Goal: Complete application form

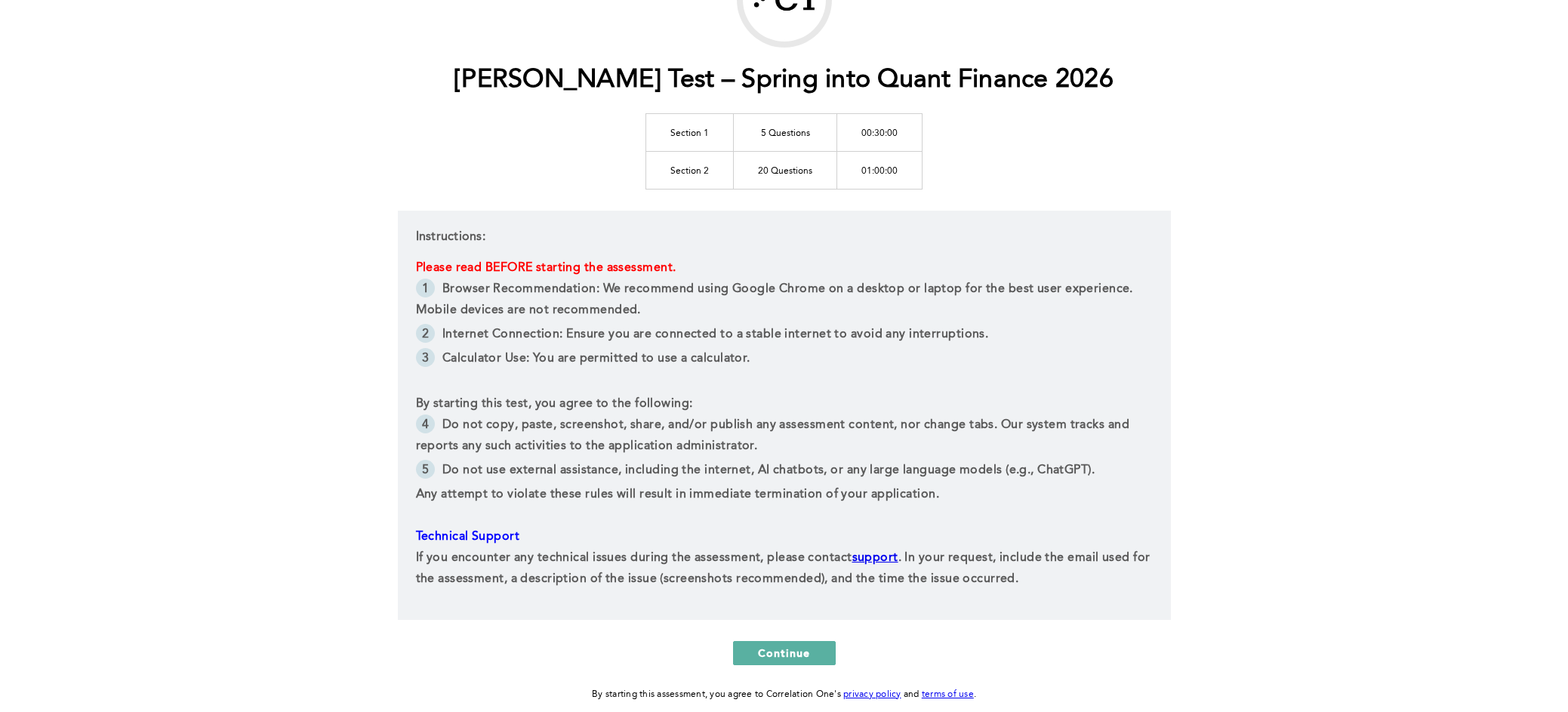
scroll to position [214, 0]
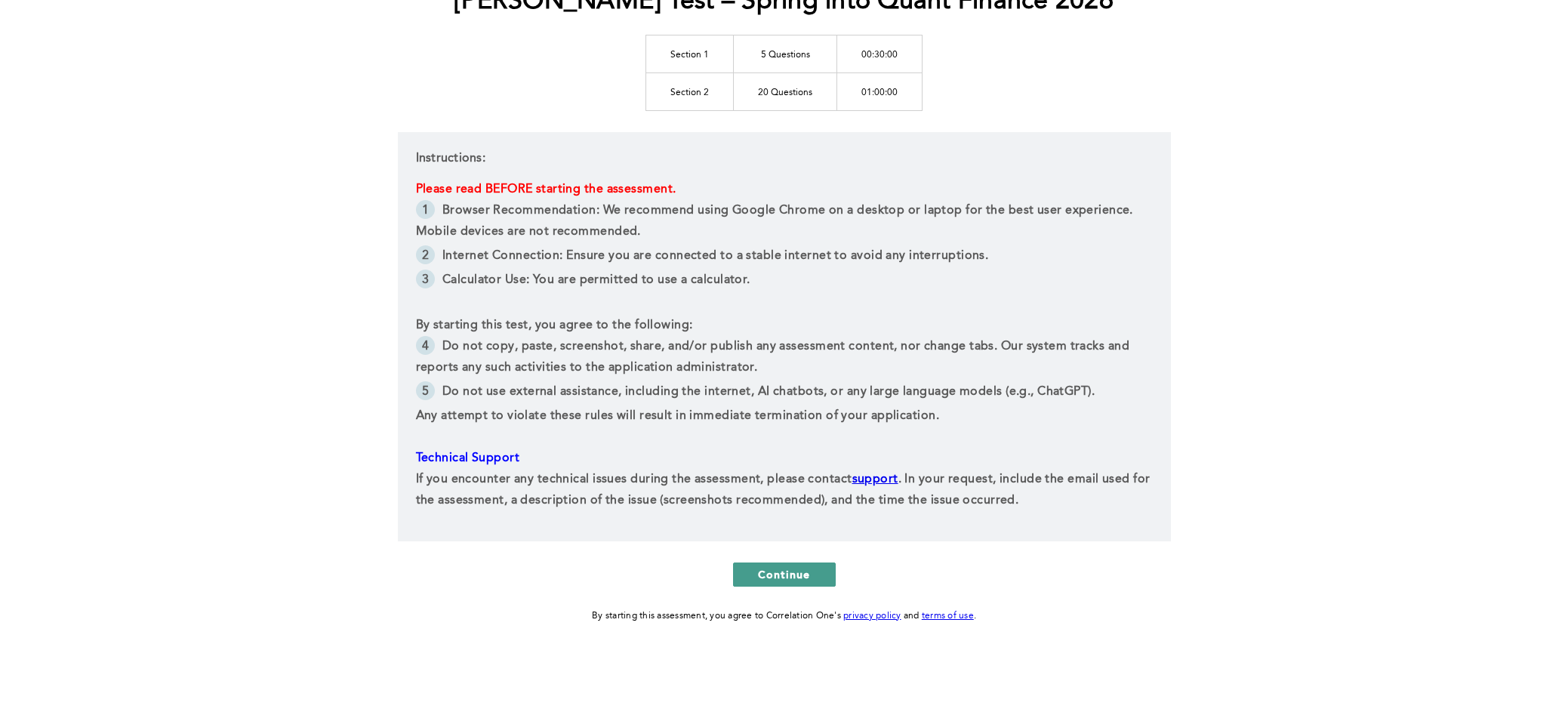
click at [788, 568] on span "Continue" at bounding box center [784, 574] width 53 height 14
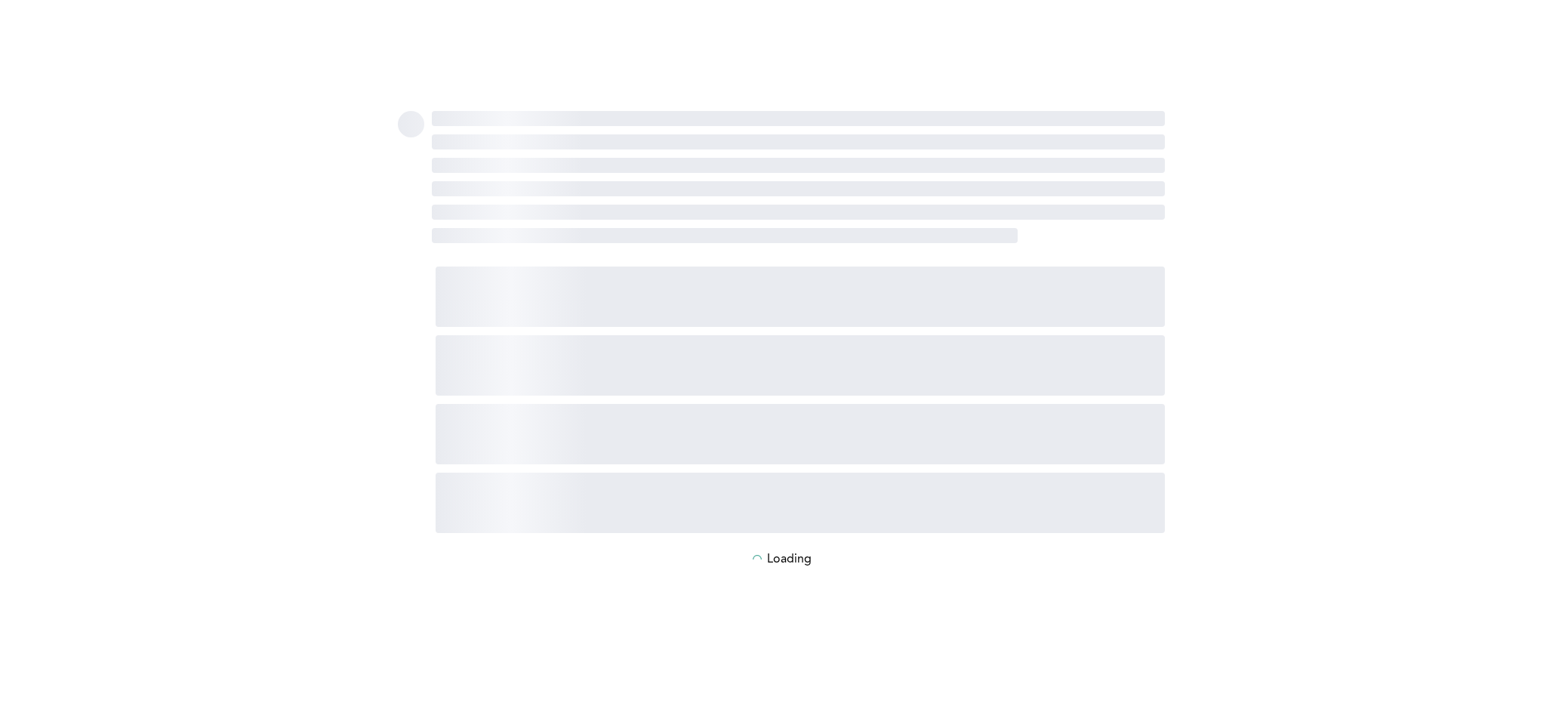
scroll to position [0, 0]
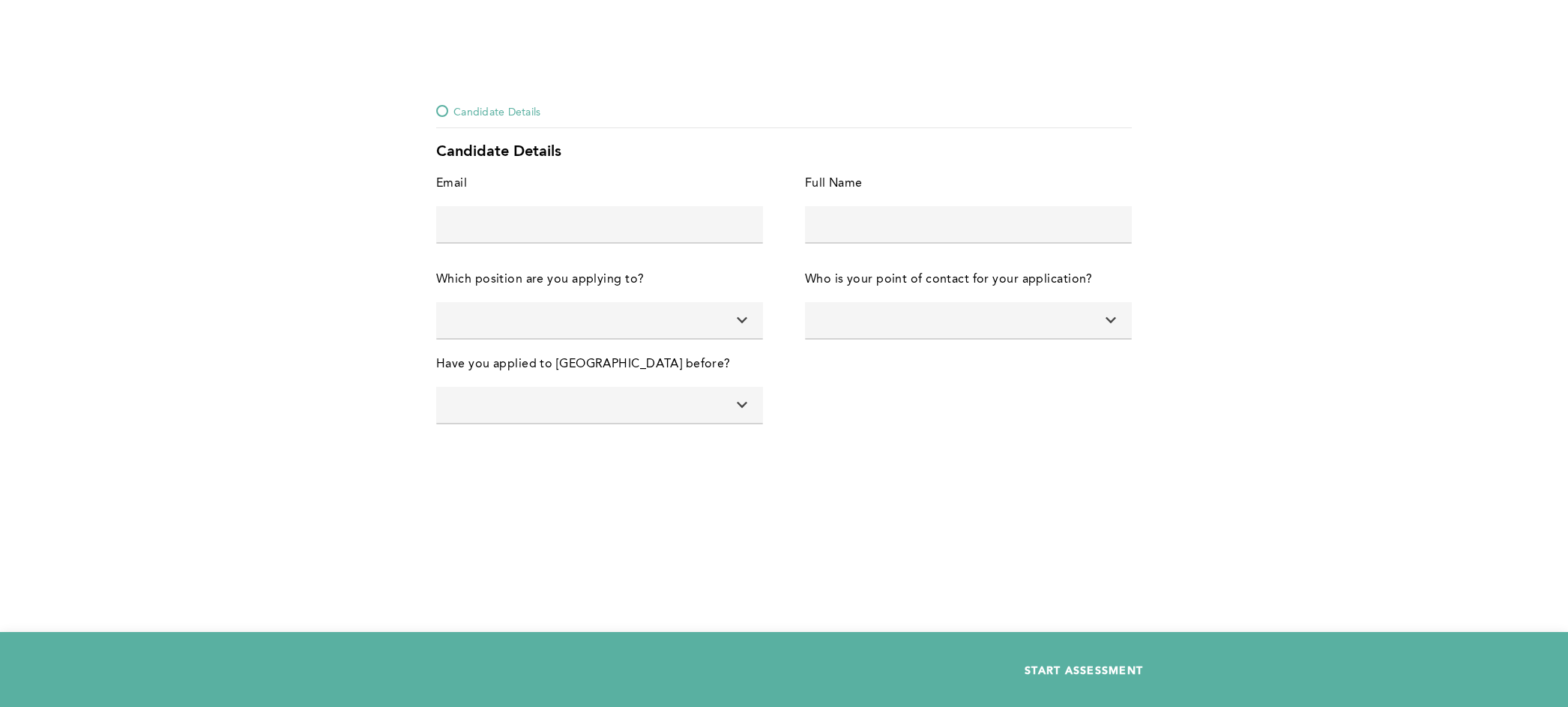
click at [1087, 664] on span "START ASSESSMENT" at bounding box center [1084, 669] width 118 height 14
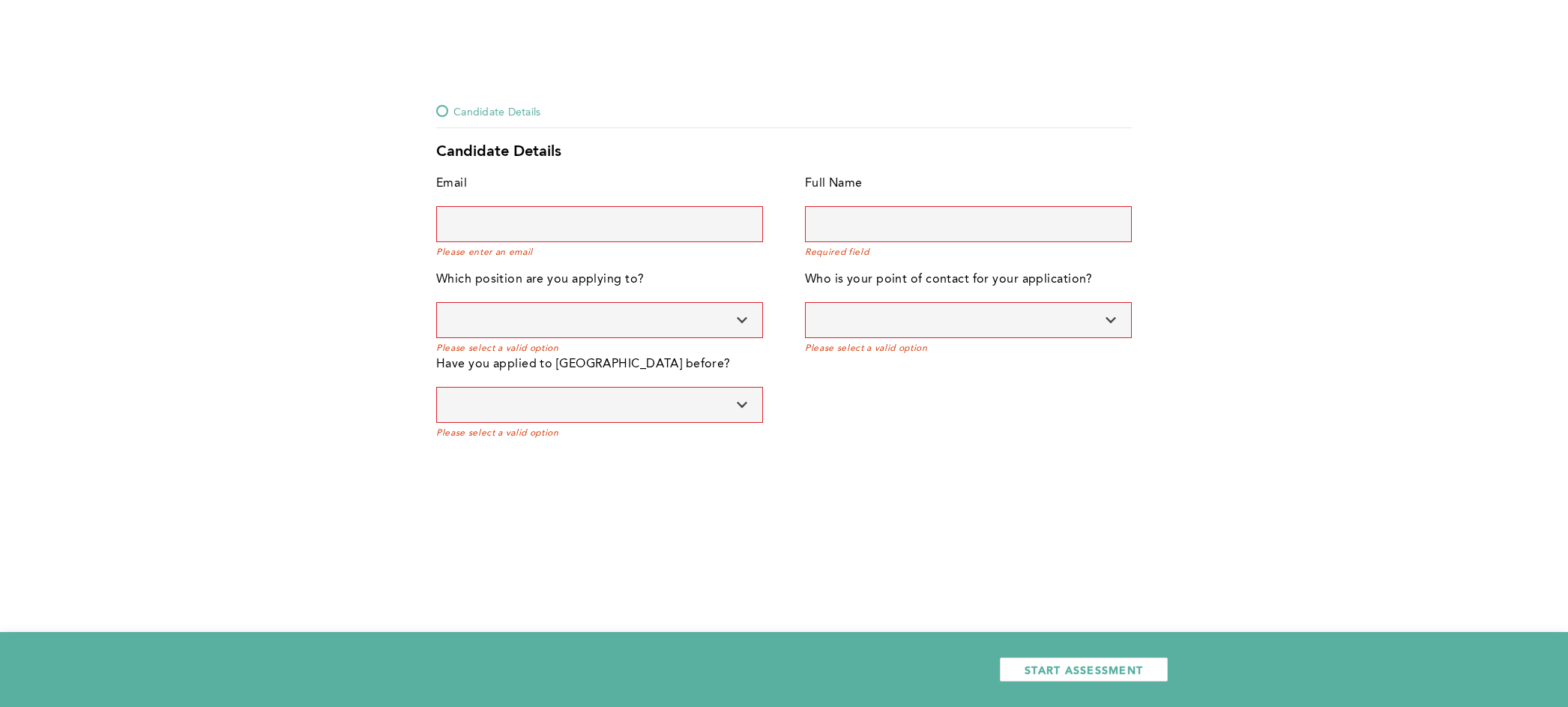
click at [604, 220] on input "text" at bounding box center [599, 224] width 327 height 36
type input "m"
click at [817, 233] on input "text" at bounding box center [968, 224] width 327 height 36
type input "m"
click at [637, 323] on input at bounding box center [599, 320] width 327 height 36
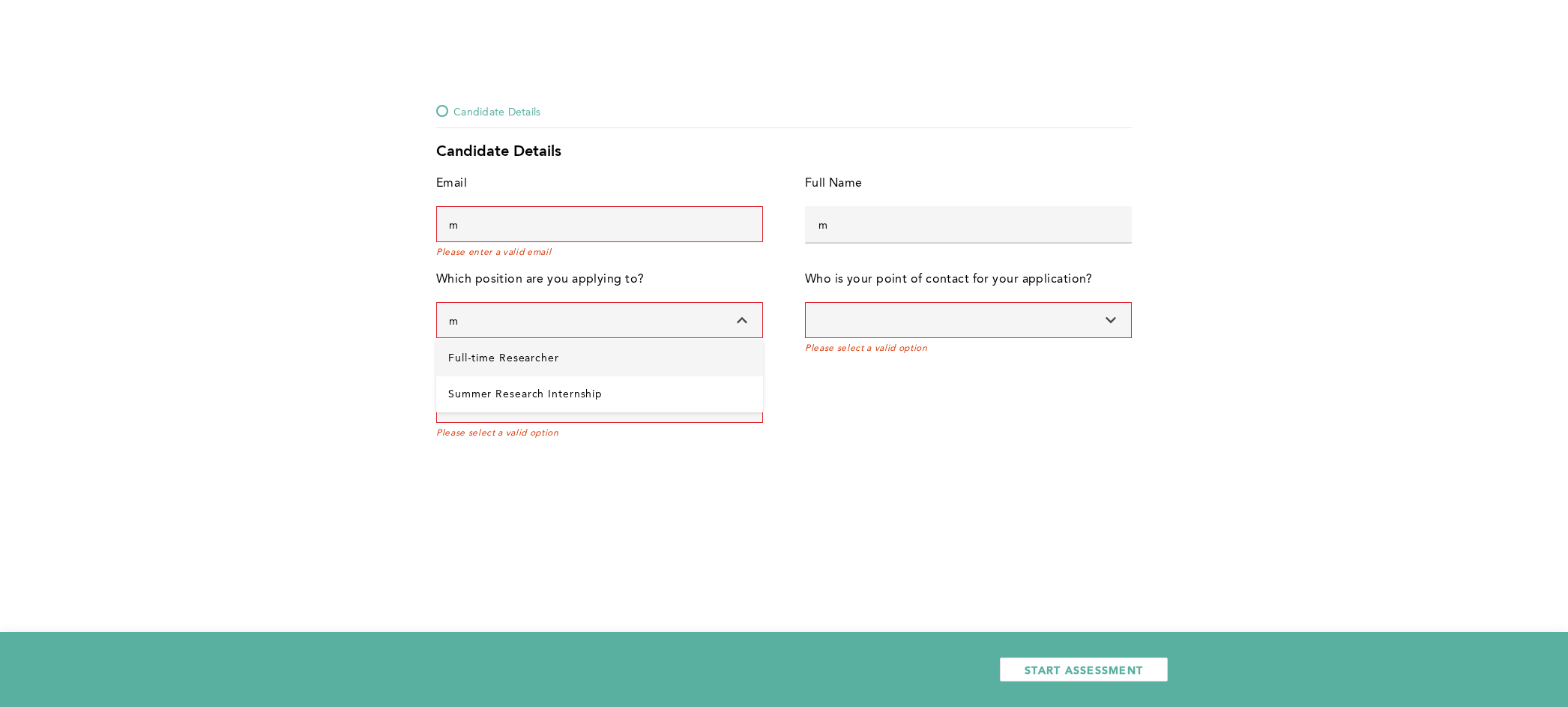
click at [567, 368] on Researcher "Full-time Researcher" at bounding box center [599, 358] width 327 height 36
type input "Full-time Researcher"
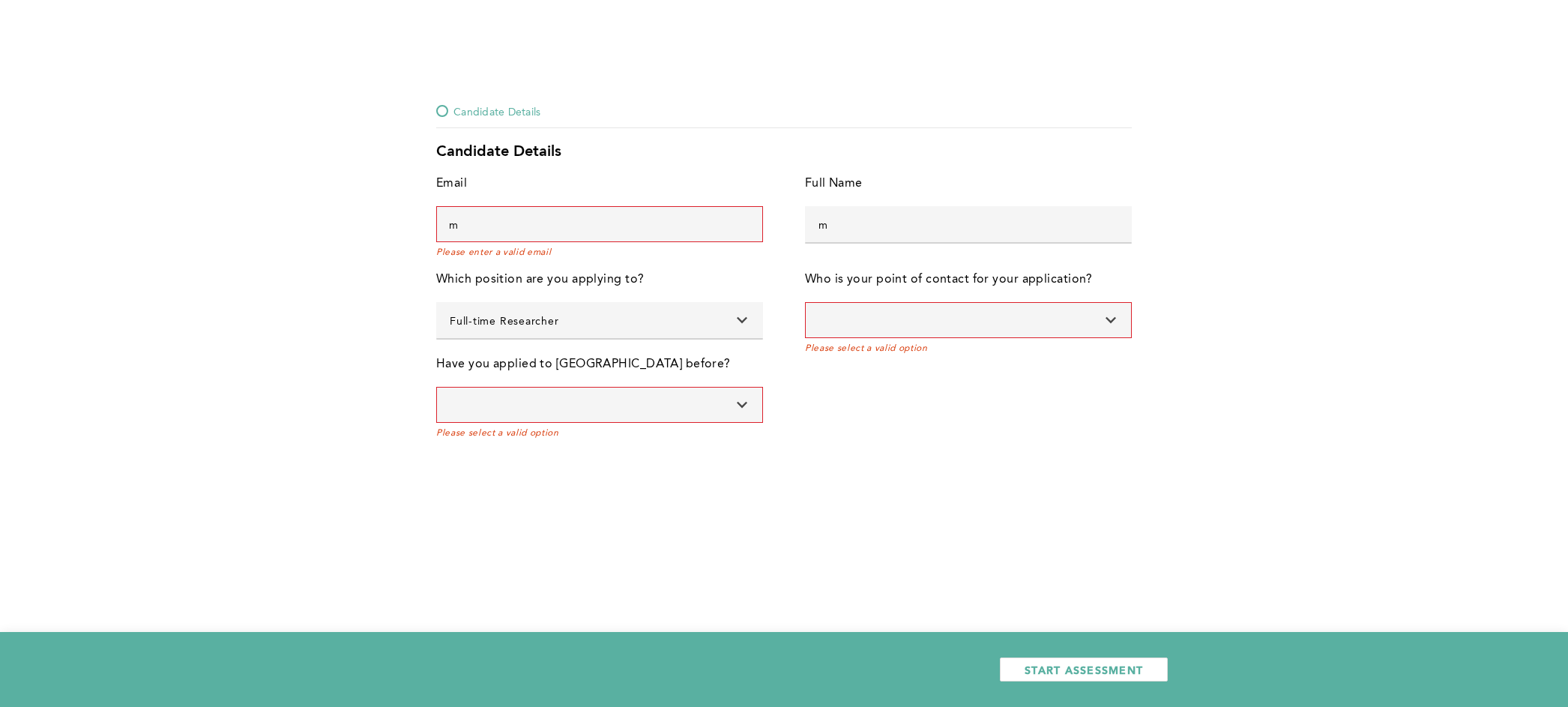
click at [968, 308] on input at bounding box center [968, 320] width 327 height 36
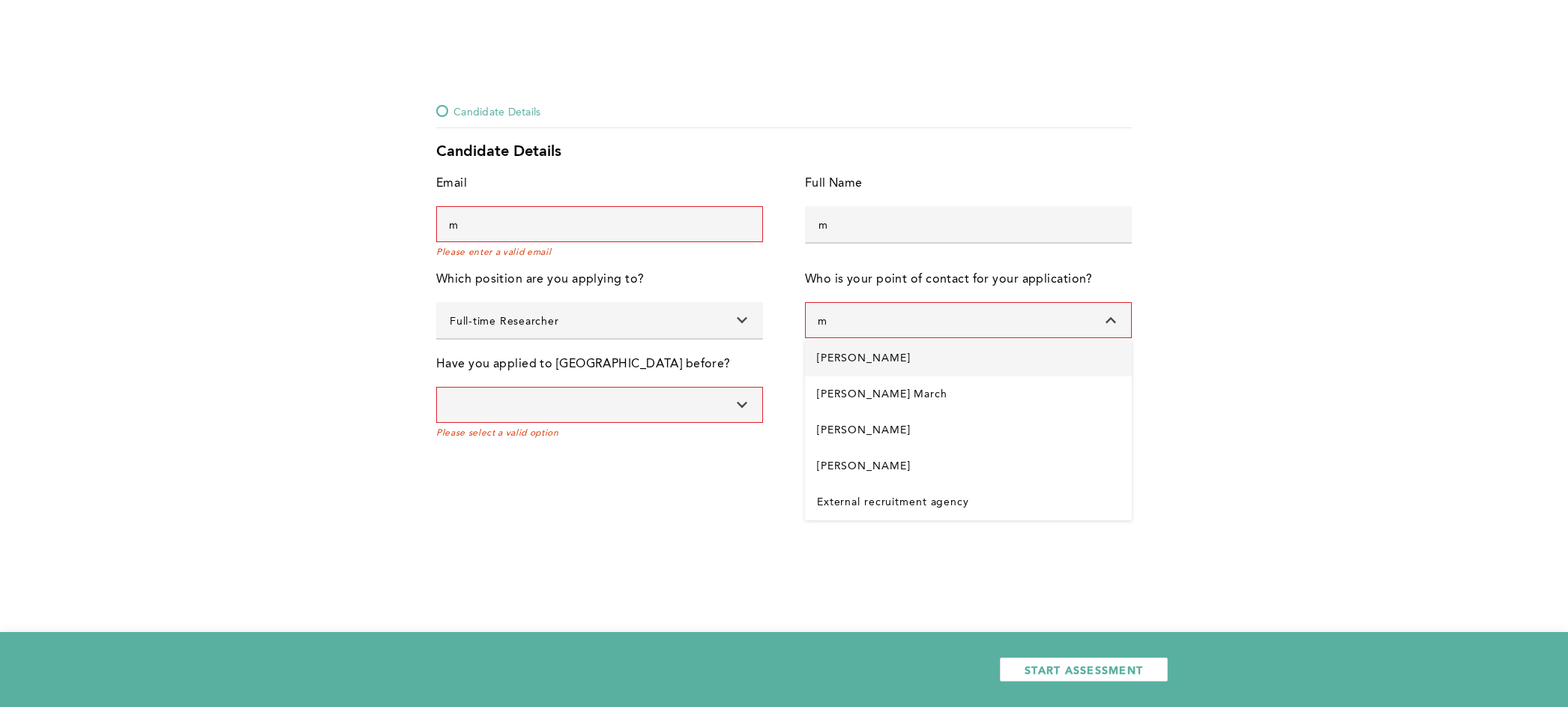
click at [893, 359] on Watson "Jamie Watson" at bounding box center [968, 358] width 327 height 36
type input "Jamie Watson"
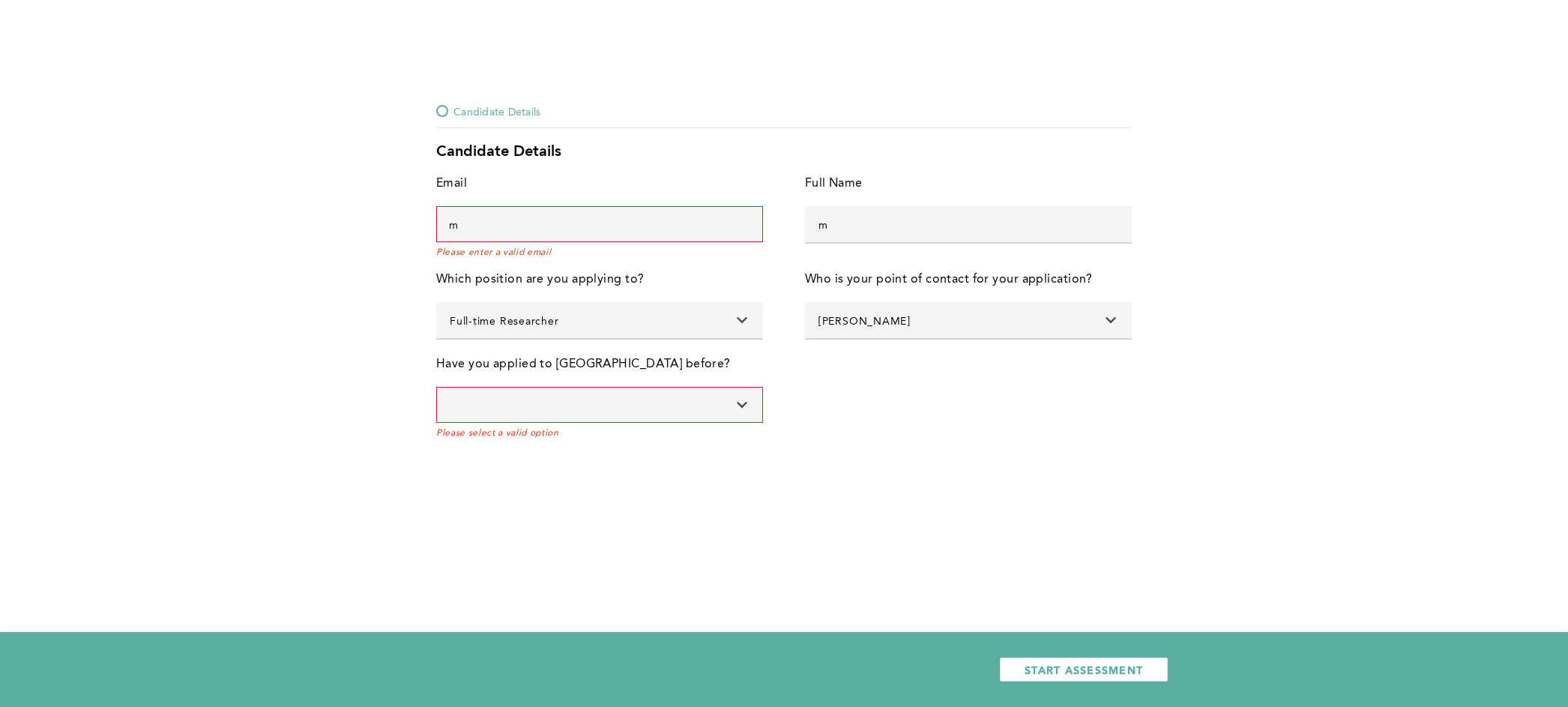
click at [617, 409] on input at bounding box center [599, 405] width 327 height 36
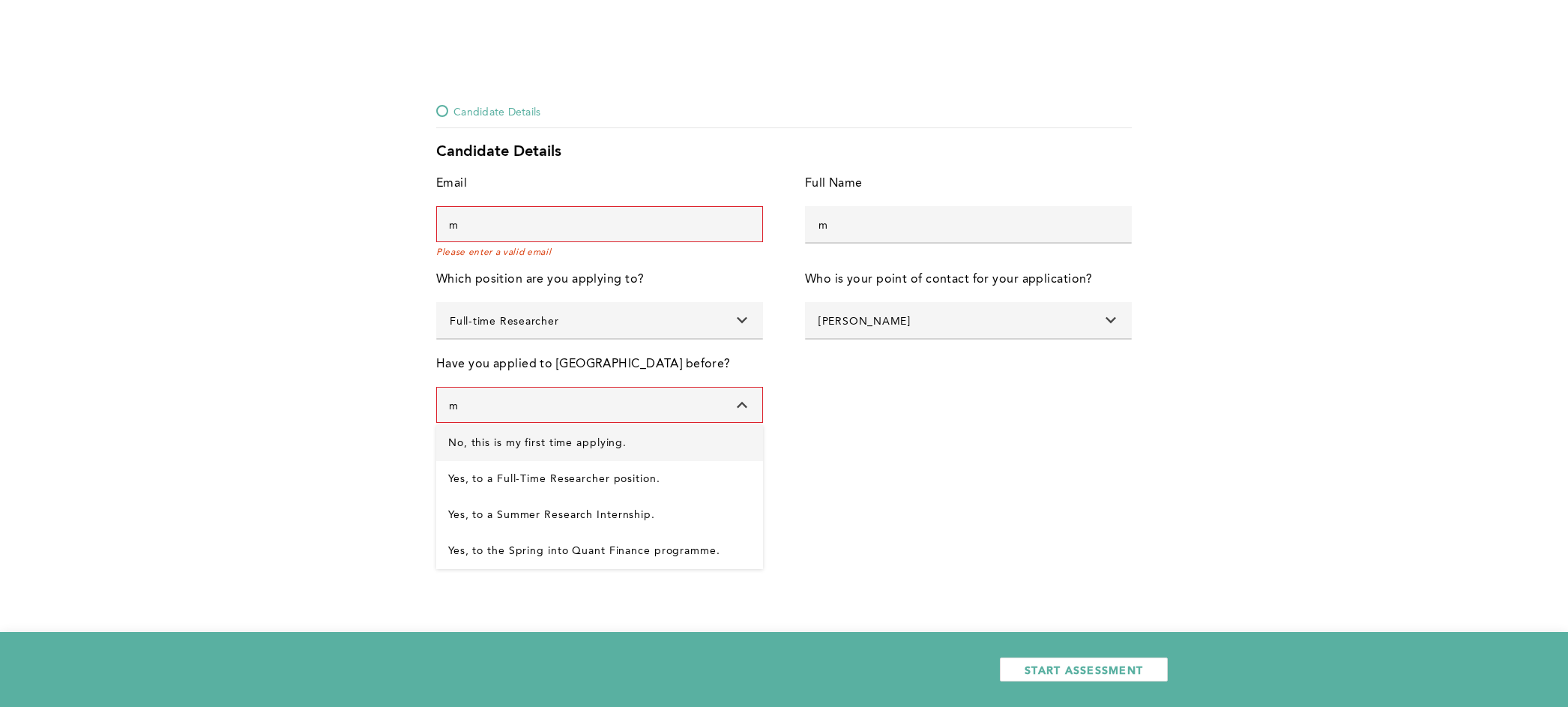
click at [599, 434] on applying\ "No, this is my first time applying." at bounding box center [599, 442] width 327 height 36
type input "No, this is my first time applying."
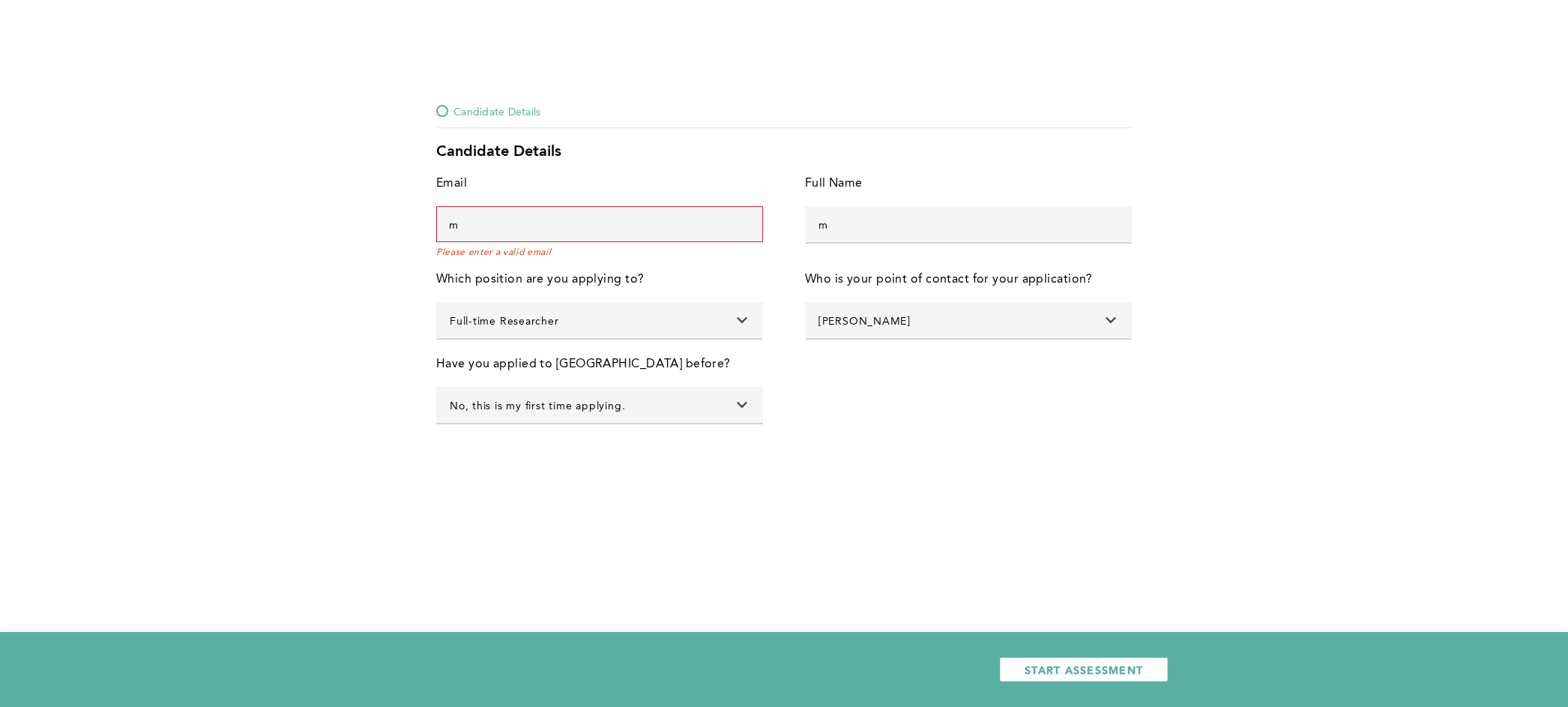
click at [589, 216] on input "m" at bounding box center [599, 224] width 327 height 36
click at [591, 224] on input "m" at bounding box center [599, 224] width 327 height 36
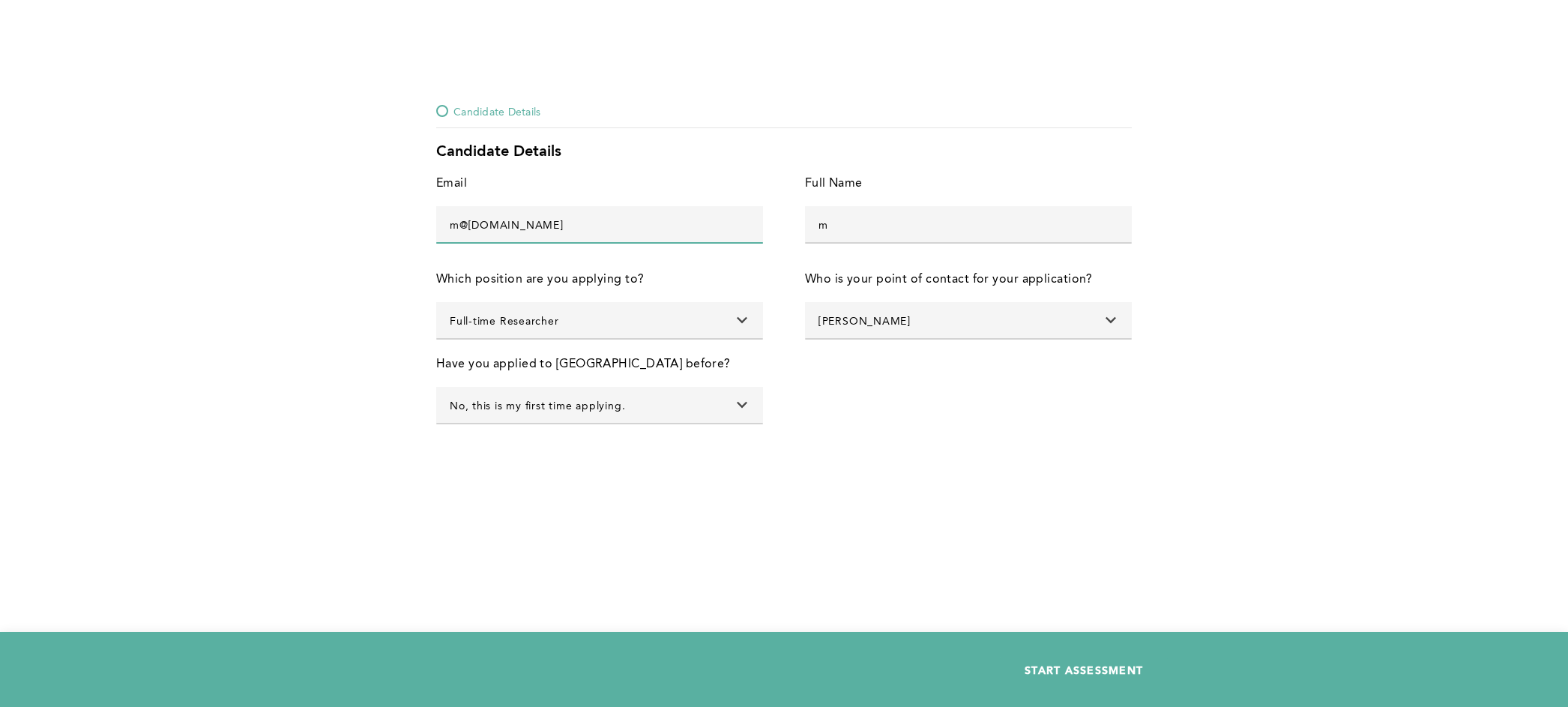
type input "m@gmail.com"
click at [1074, 663] on span "START ASSESSMENT" at bounding box center [1084, 669] width 118 height 14
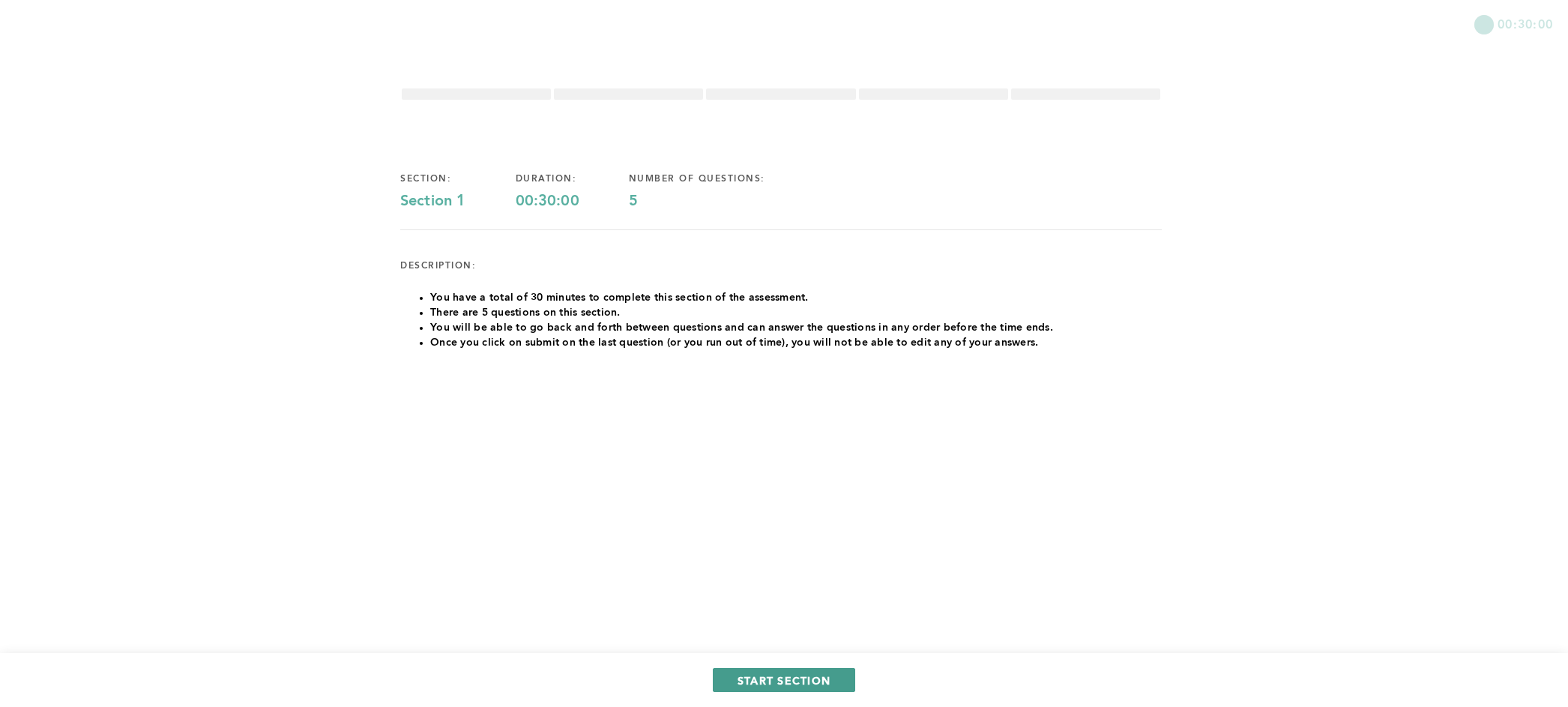
click at [830, 671] on button "START SECTION" at bounding box center [784, 679] width 142 height 24
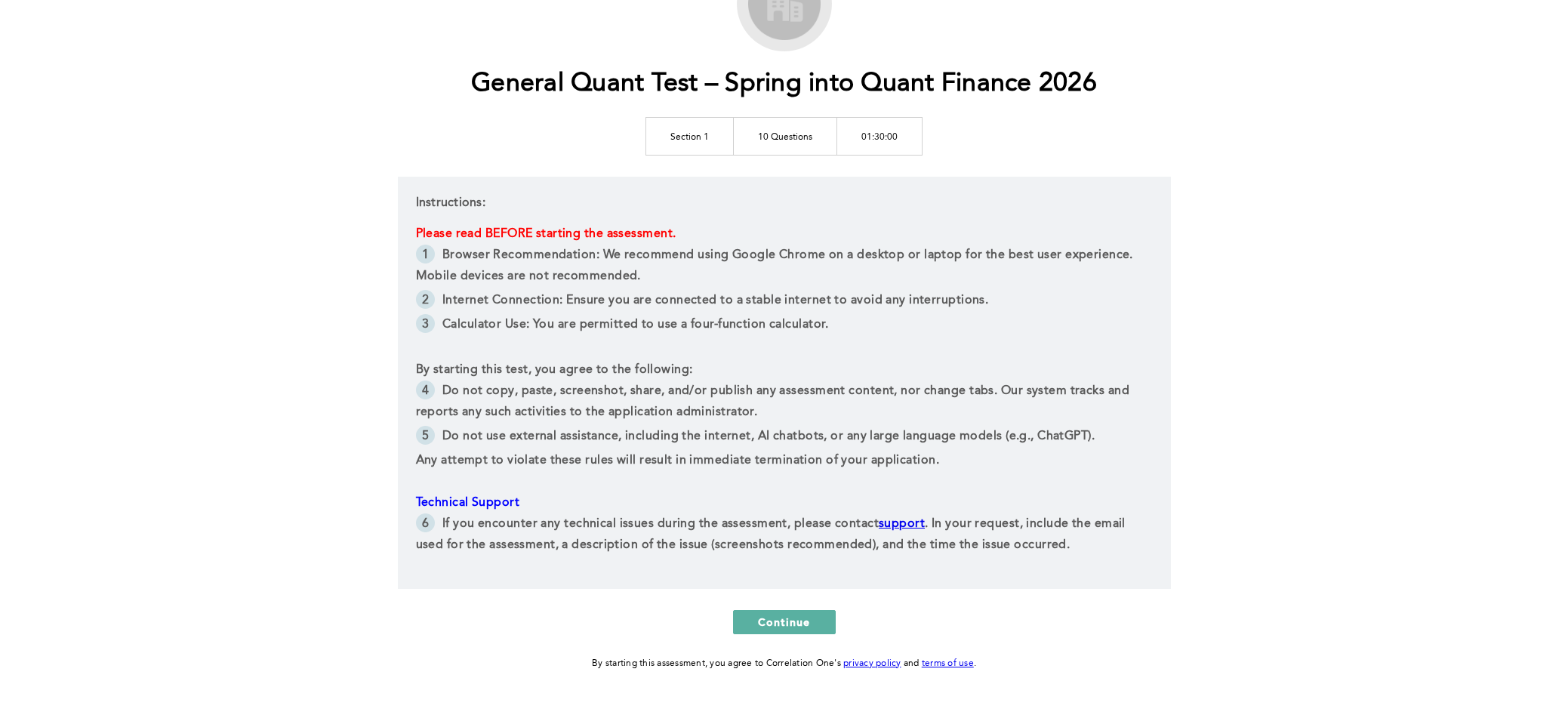
scroll to position [179, 0]
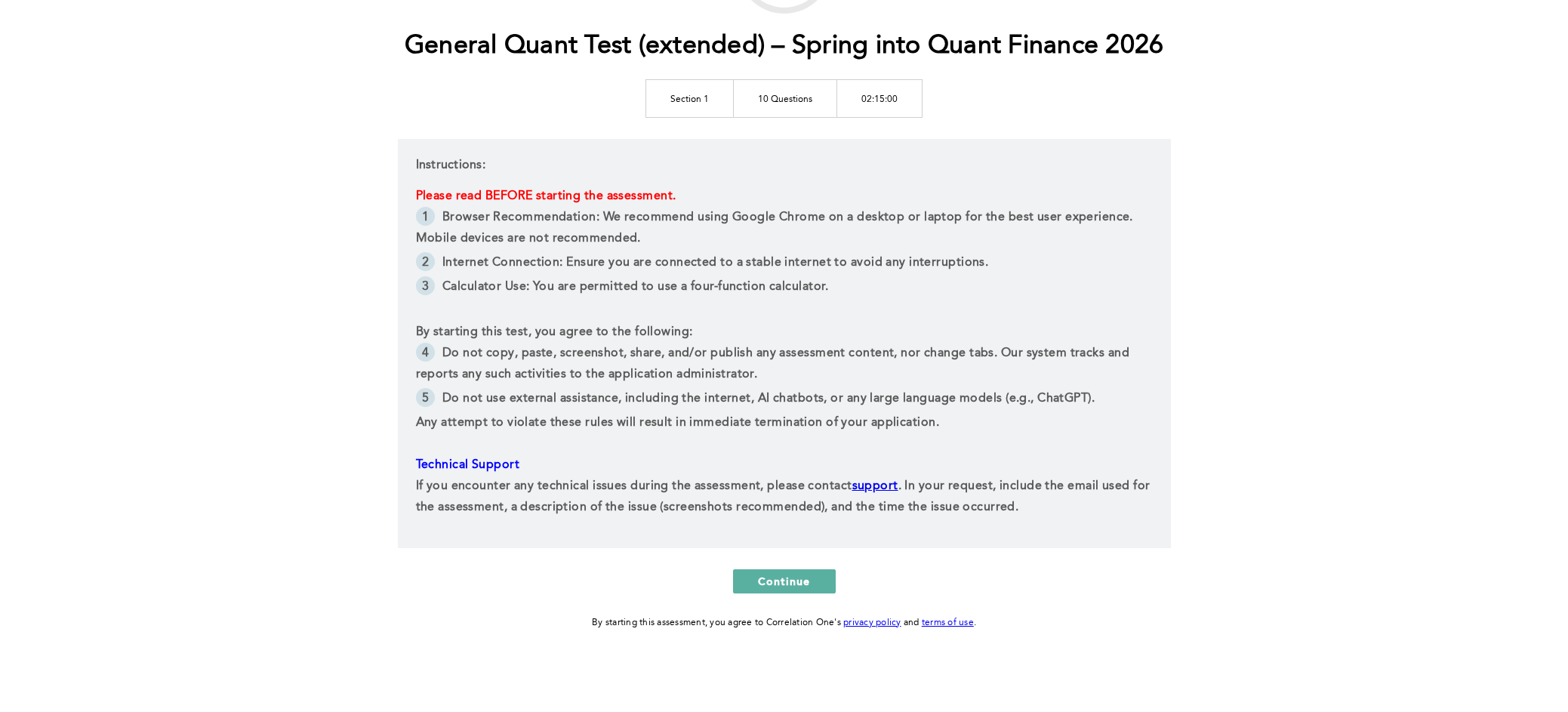
scroll to position [176, 0]
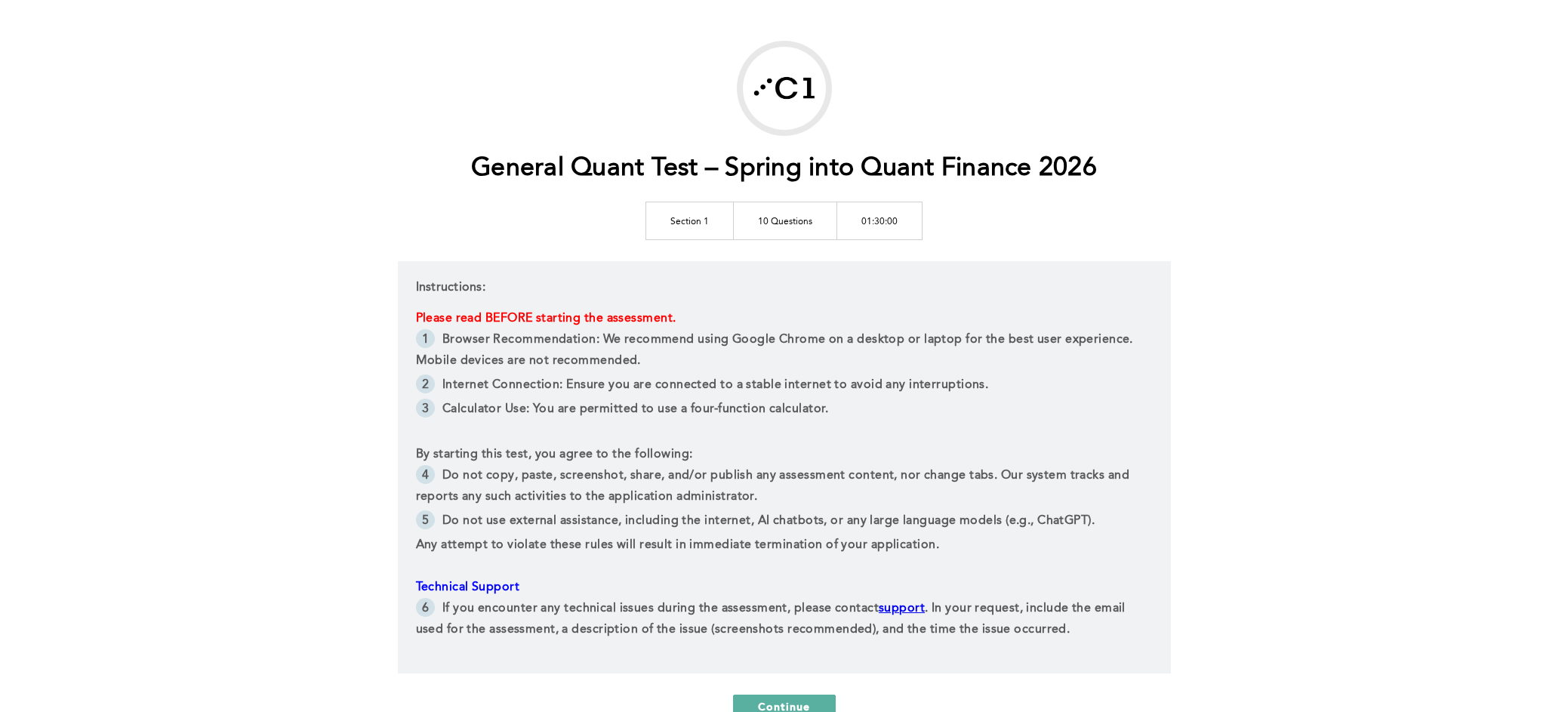
scroll to position [179, 0]
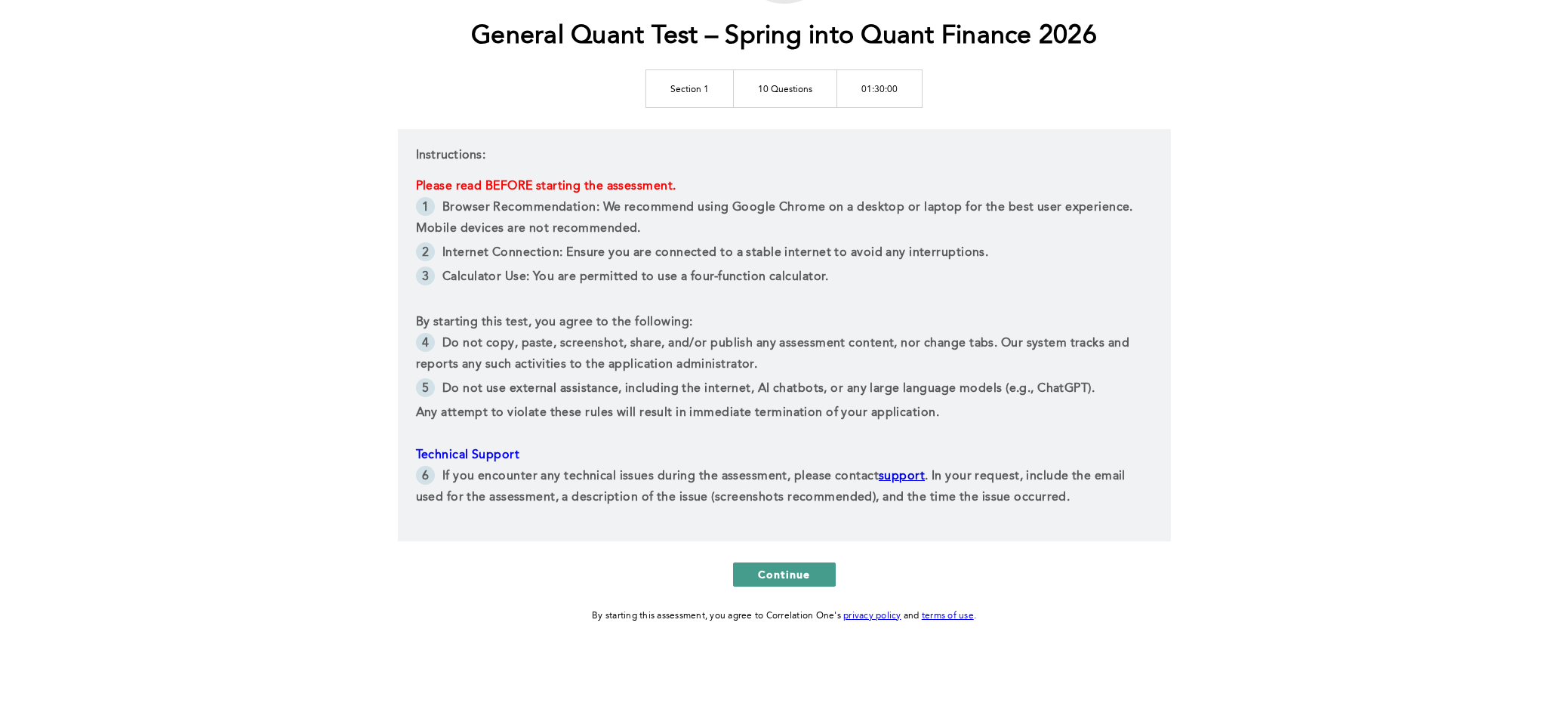
click at [800, 571] on span "Continue" at bounding box center [784, 574] width 53 height 14
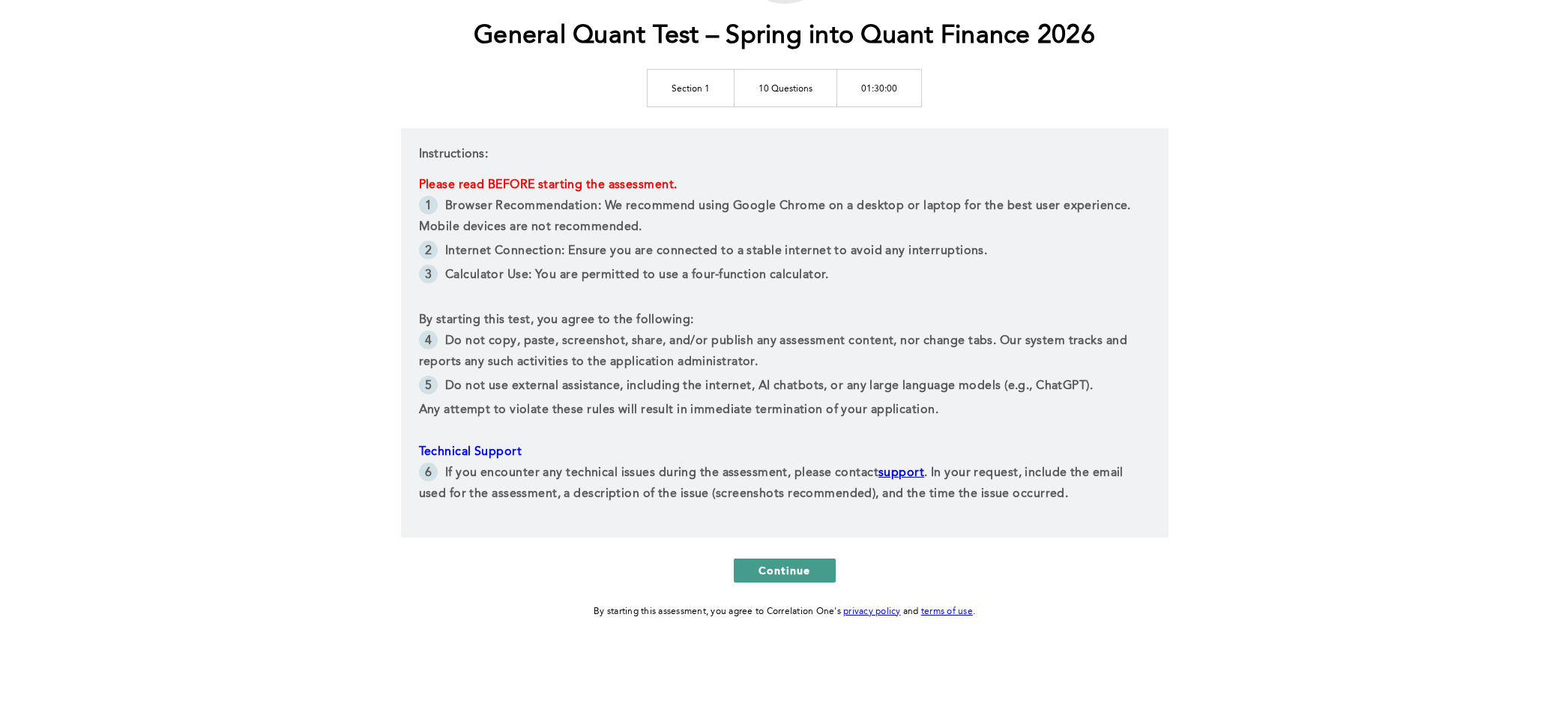
scroll to position [0, 0]
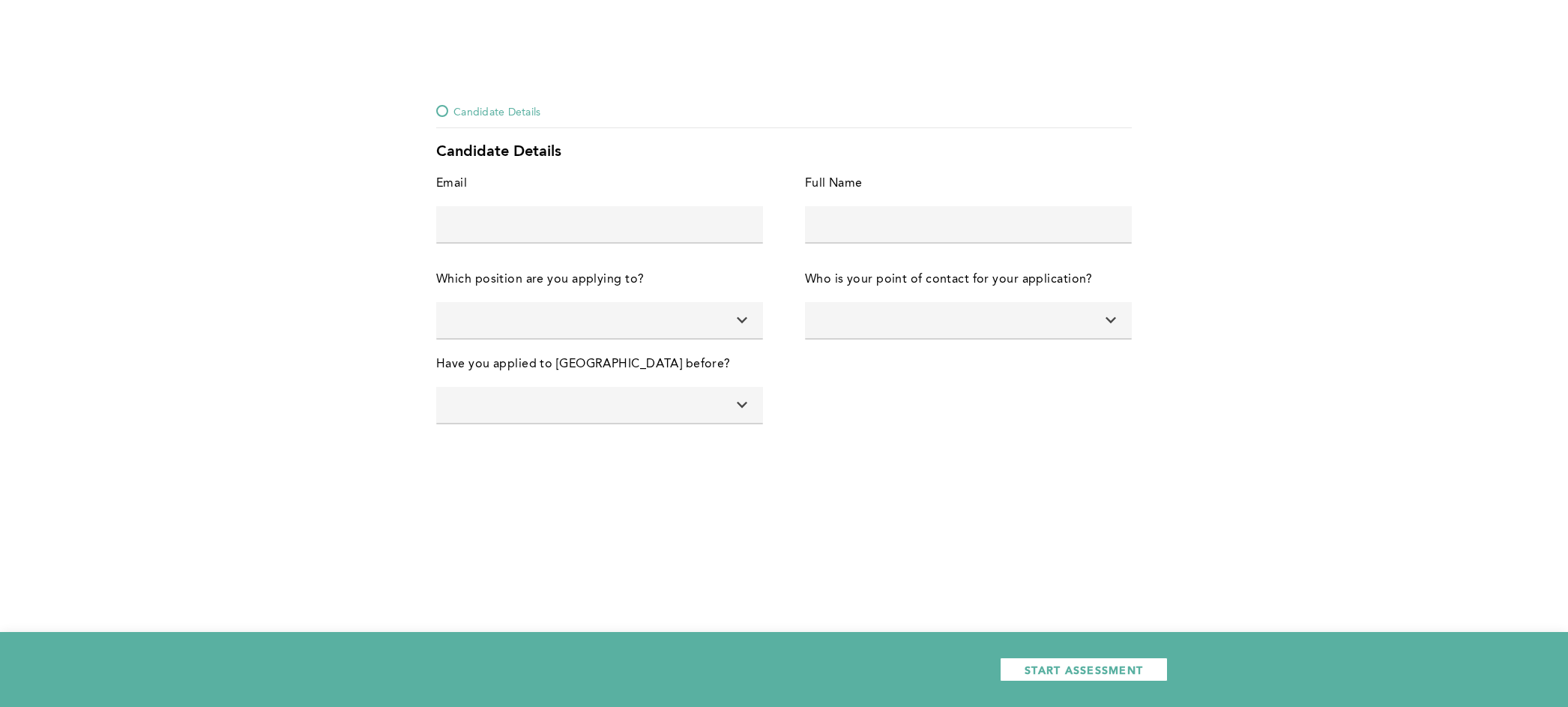
click at [617, 229] on input "text" at bounding box center [599, 224] width 327 height 36
click at [957, 536] on div "Candidate Details Candidate Details Email error placeholder Full Name error pla…" at bounding box center [784, 354] width 1568 height 707
click at [676, 235] on input "text" at bounding box center [599, 224] width 327 height 36
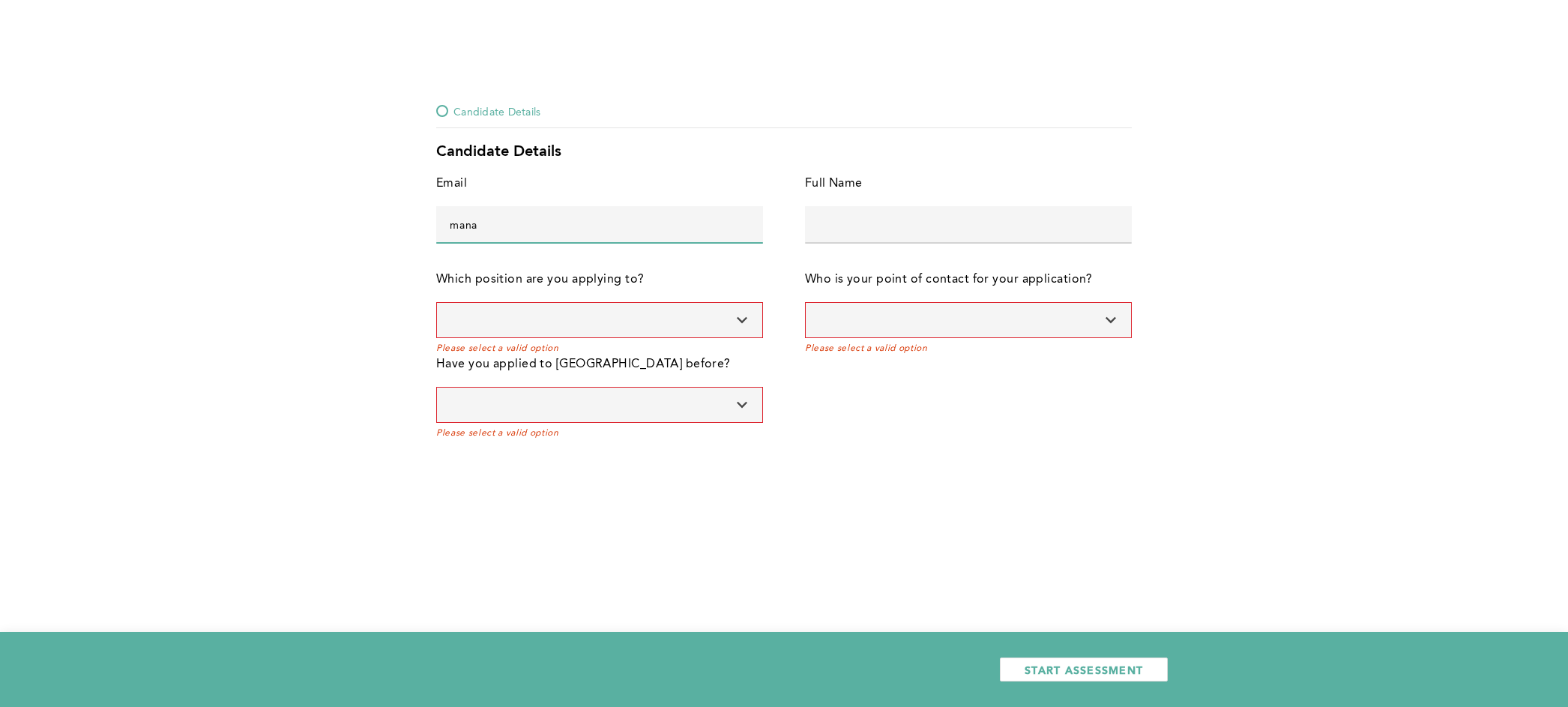
type input "mana"
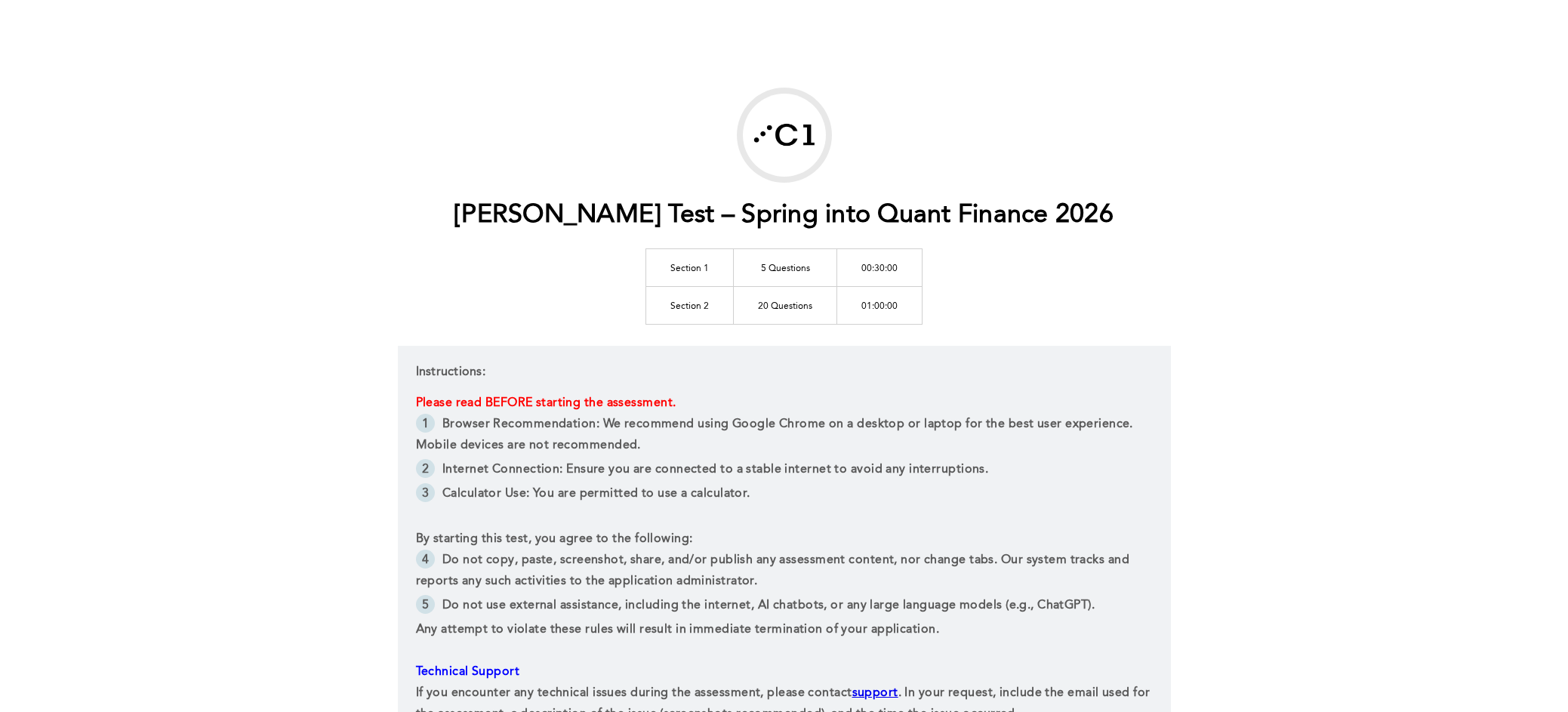
click at [672, 490] on span "Calculator Use: You are permitted to use a calculator.﻿" at bounding box center [597, 493] width 308 height 12
